Goal: Check status: Check status

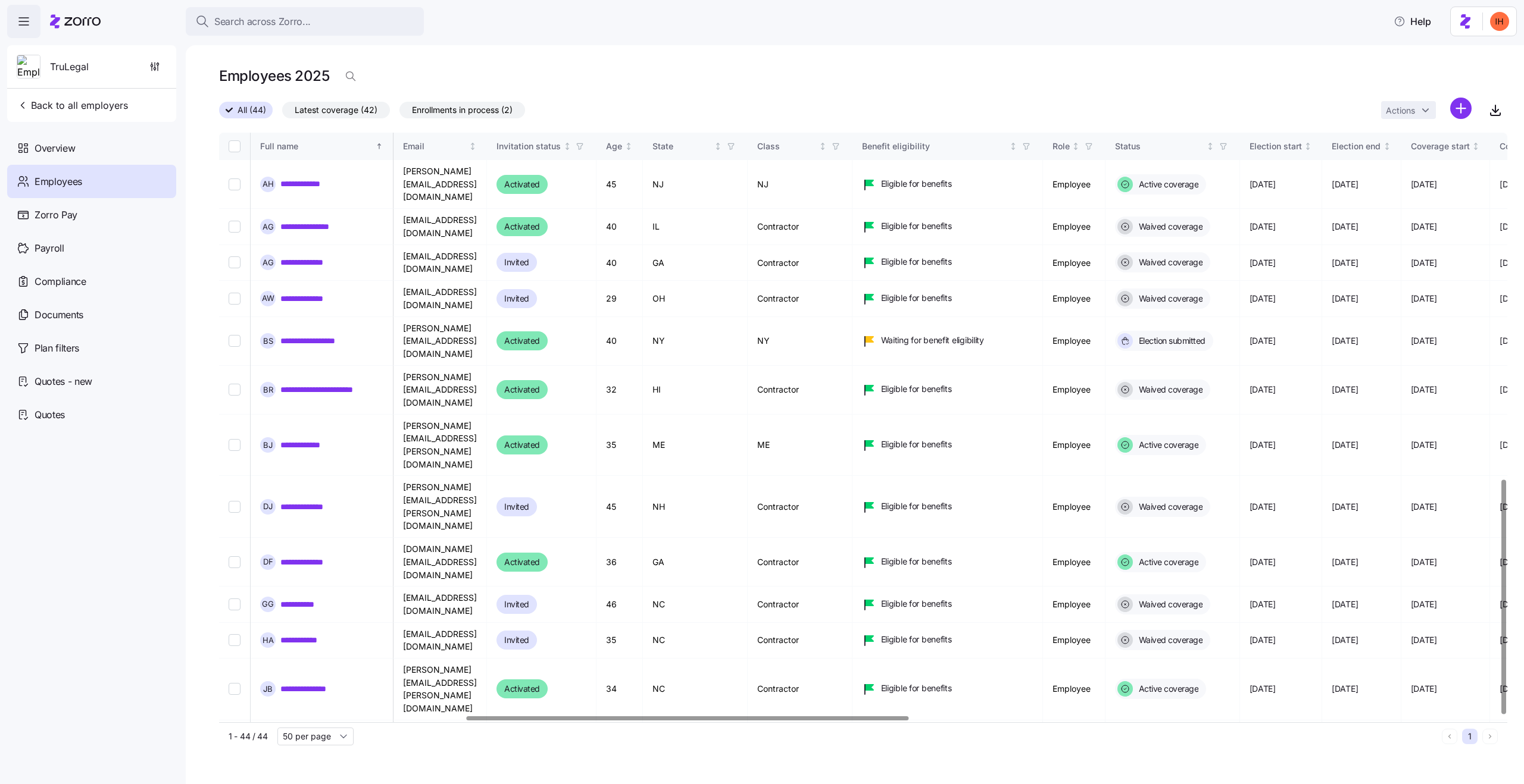
scroll to position [871, 718]
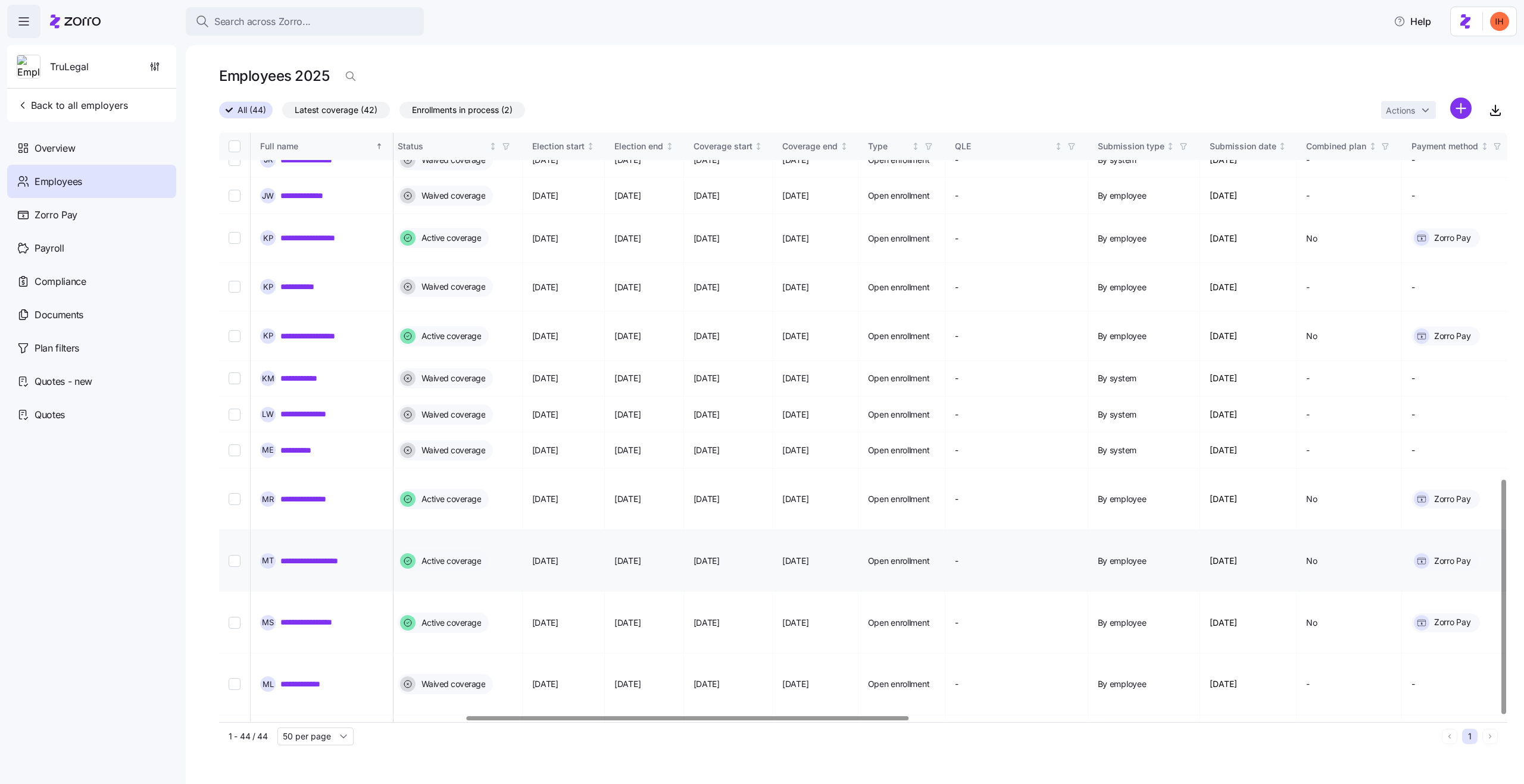
click at [308, 555] on link "**********" at bounding box center [318, 561] width 77 height 12
